Goal: Task Accomplishment & Management: Manage account settings

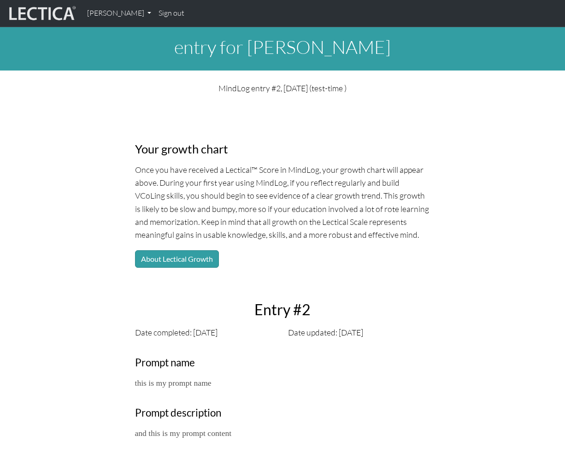
scroll to position [315, 0]
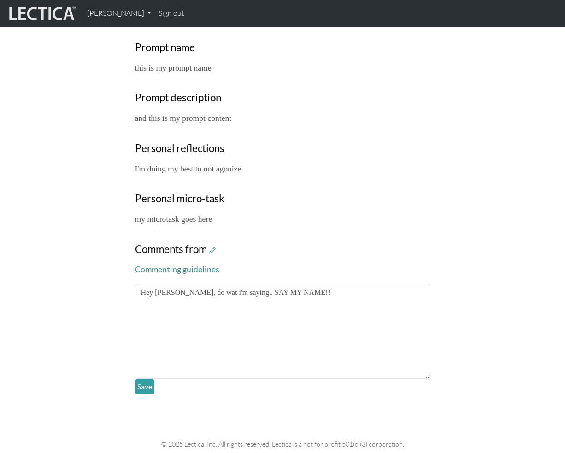
click at [393, 181] on div "Your growth chart Once you have received a Lectical™ Score in MindLog, your gro…" at bounding box center [282, 101] width 306 height 585
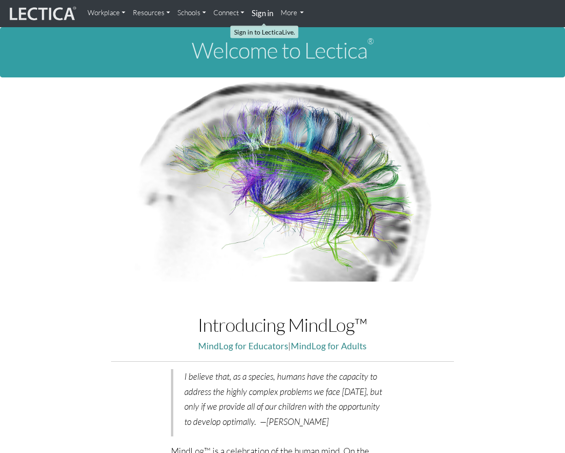
click at [264, 12] on strong "Sign in" at bounding box center [262, 13] width 22 height 10
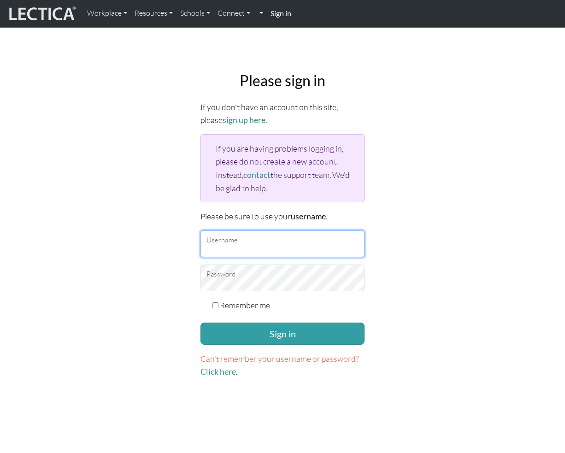
click at [252, 248] on input "Username" at bounding box center [282, 243] width 164 height 27
type input "amcorreia"
click at [200, 322] on button "Sign in" at bounding box center [282, 333] width 164 height 22
